Goal: Information Seeking & Learning: Learn about a topic

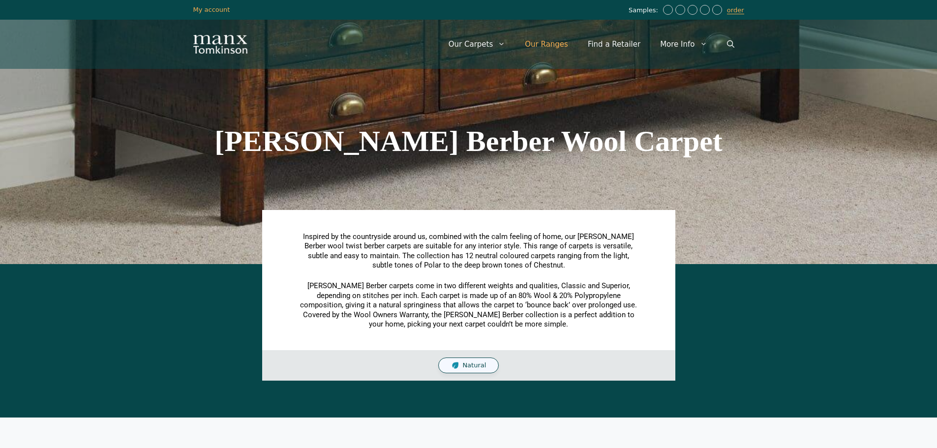
click at [557, 44] on link "Our Ranges" at bounding box center [546, 45] width 63 height 30
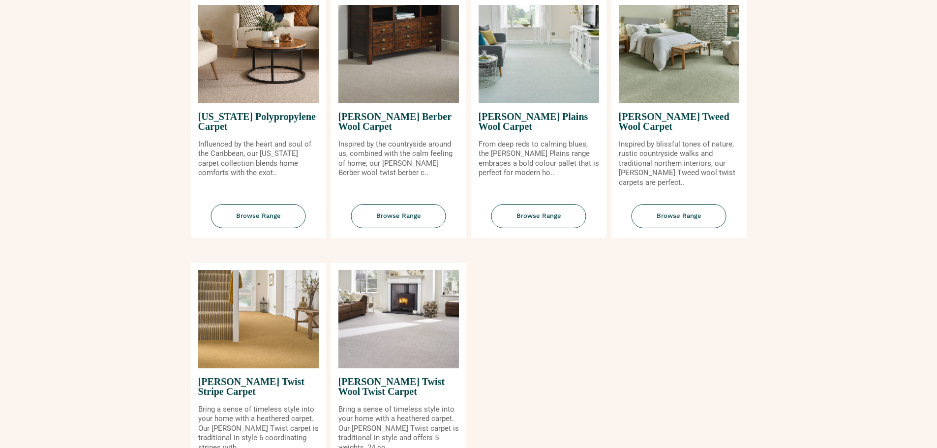
scroll to position [984, 0]
click at [385, 210] on span "Browse Range" at bounding box center [398, 216] width 95 height 24
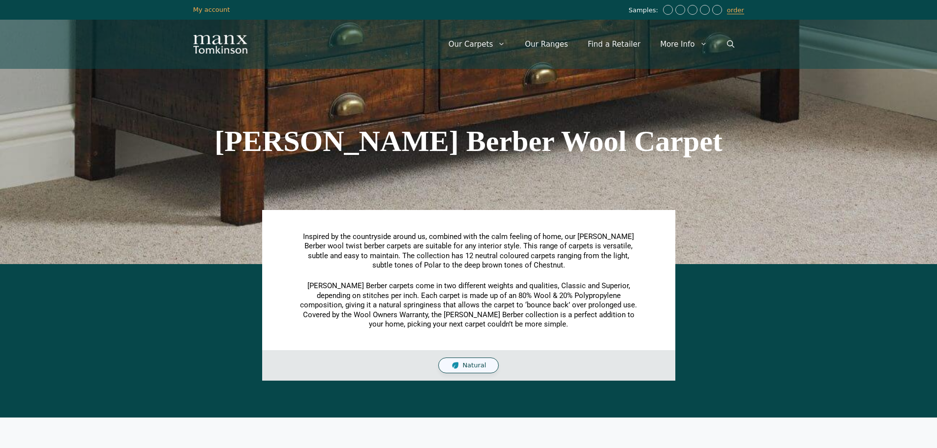
click at [476, 360] on div "Natural" at bounding box center [468, 366] width 61 height 16
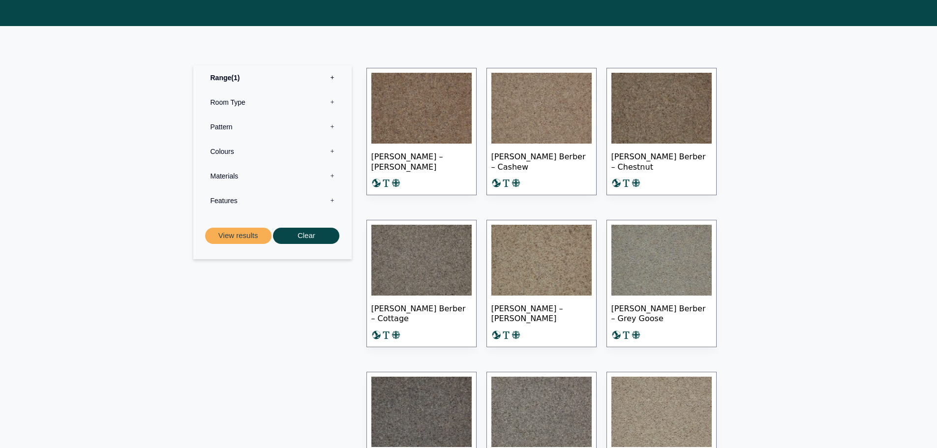
scroll to position [393, 0]
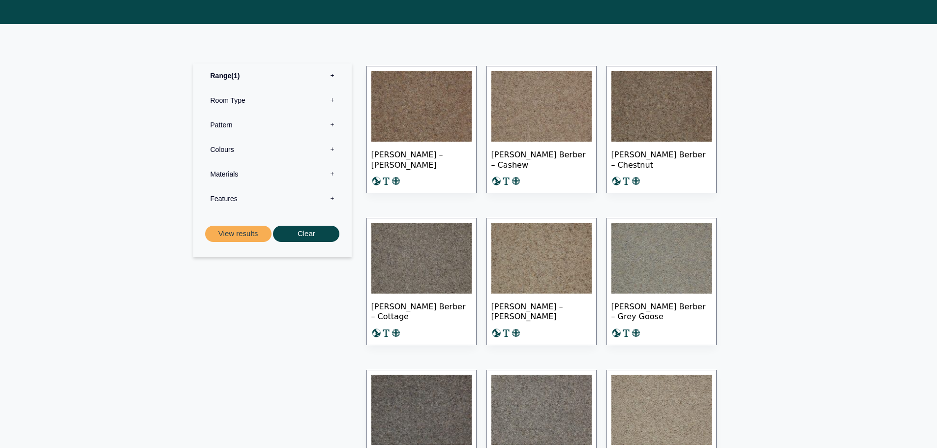
click at [333, 148] on label "Colours 0" at bounding box center [273, 149] width 144 height 25
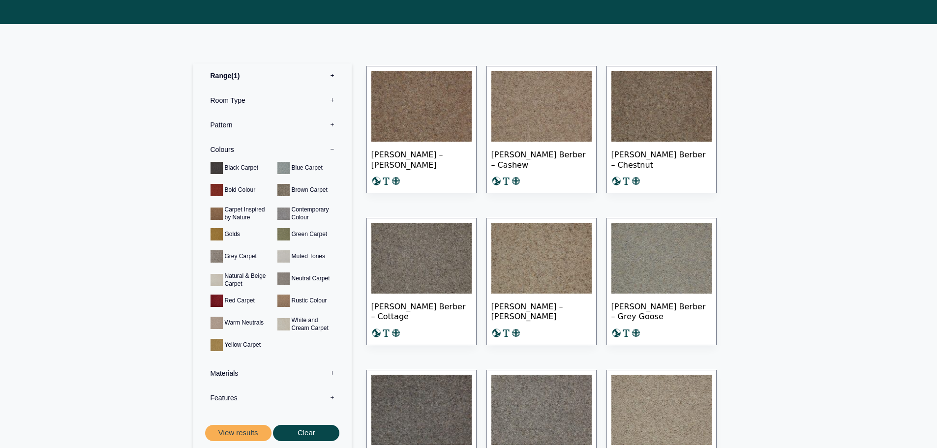
click at [441, 262] on img at bounding box center [421, 258] width 100 height 71
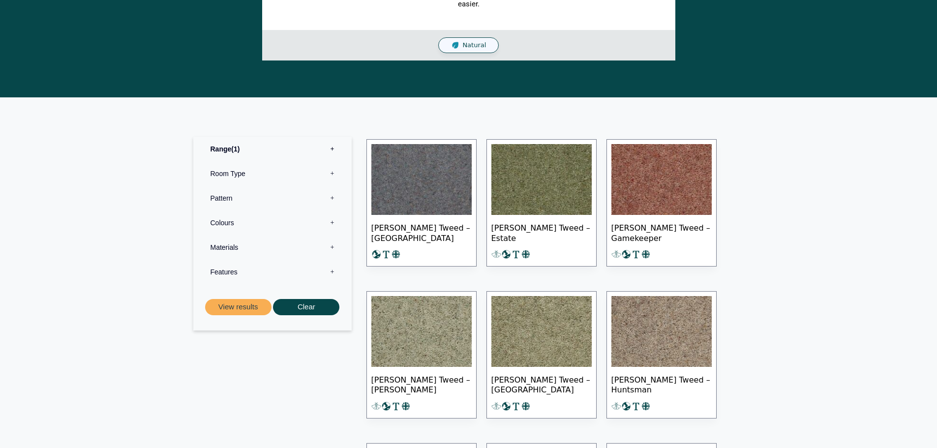
scroll to position [344, 0]
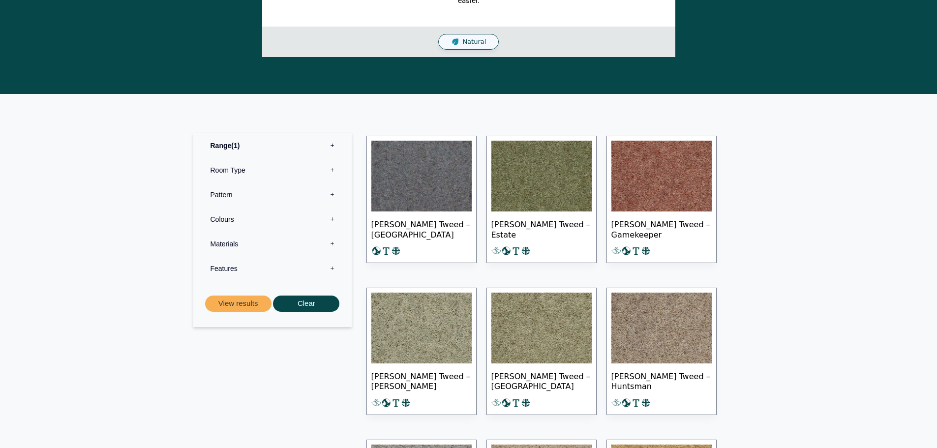
click at [542, 187] on img at bounding box center [541, 176] width 100 height 71
